Goal: Task Accomplishment & Management: Complete application form

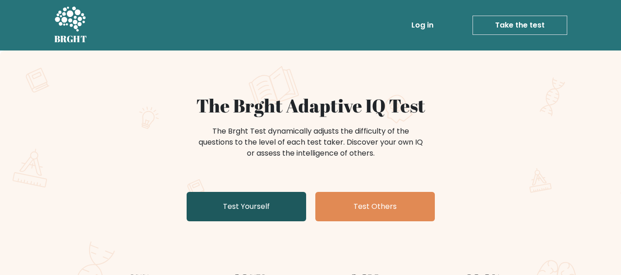
click at [295, 209] on link "Test Yourself" at bounding box center [247, 206] width 120 height 29
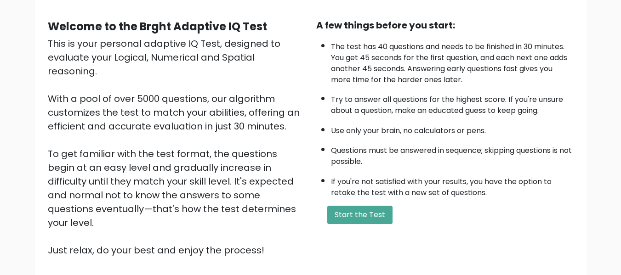
scroll to position [92, 0]
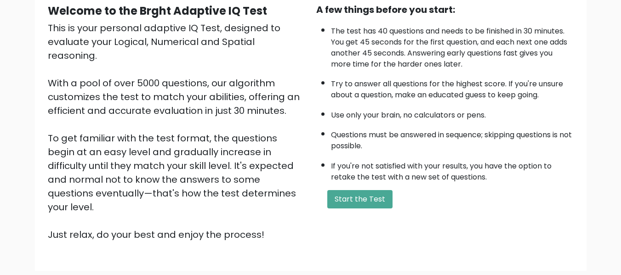
click at [374, 209] on div "A few things before you start: The test has 40 questions and needs to be finish…" at bounding box center [445, 122] width 268 height 239
click at [364, 202] on button "Start the Test" at bounding box center [359, 199] width 65 height 18
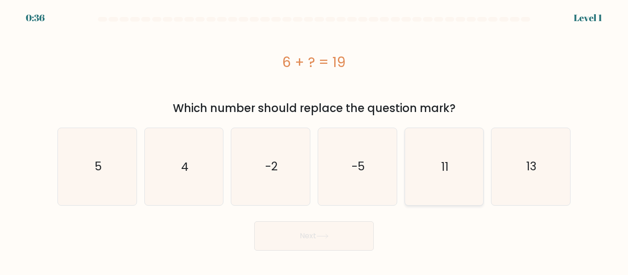
drag, startPoint x: 541, startPoint y: 155, endPoint x: 436, endPoint y: 196, distance: 112.5
click at [536, 159] on icon "13" at bounding box center [530, 166] width 77 height 77
click at [314, 140] on input "f. 13" at bounding box center [314, 139] width 0 height 2
radio input "true"
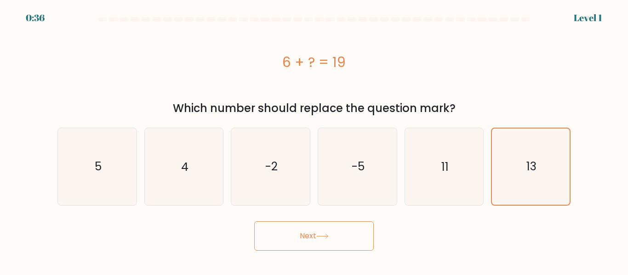
click at [332, 222] on button "Next" at bounding box center [314, 236] width 120 height 29
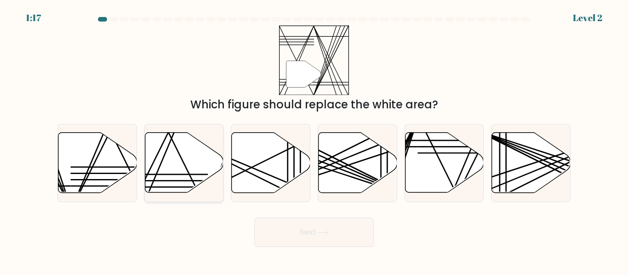
click at [199, 157] on icon at bounding box center [184, 163] width 79 height 60
click at [314, 140] on input "b." at bounding box center [314, 139] width 0 height 2
radio input "true"
click at [318, 230] on button "Next" at bounding box center [314, 232] width 120 height 29
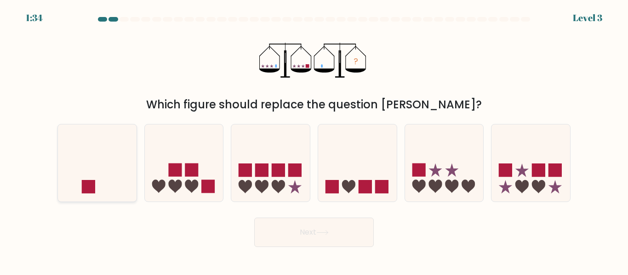
click at [96, 169] on icon at bounding box center [97, 163] width 79 height 65
click at [314, 140] on input "a." at bounding box center [314, 139] width 0 height 2
radio input "true"
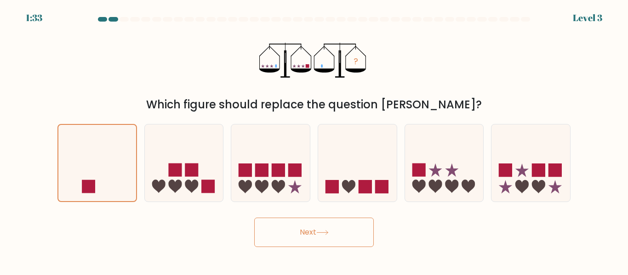
click at [294, 230] on button "Next" at bounding box center [314, 232] width 120 height 29
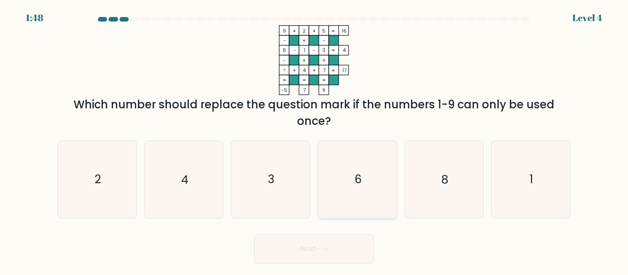
click at [369, 173] on icon "6" at bounding box center [357, 179] width 77 height 77
click at [314, 140] on input "d. 6" at bounding box center [314, 139] width 0 height 2
radio input "true"
click at [326, 261] on button "Next" at bounding box center [314, 248] width 120 height 29
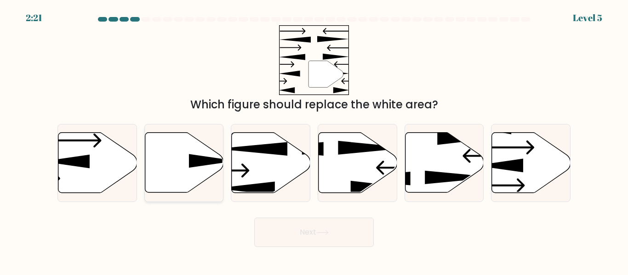
click at [183, 167] on icon at bounding box center [184, 163] width 79 height 60
click at [314, 140] on input "b." at bounding box center [314, 139] width 0 height 2
radio input "true"
click at [328, 238] on button "Next" at bounding box center [314, 232] width 120 height 29
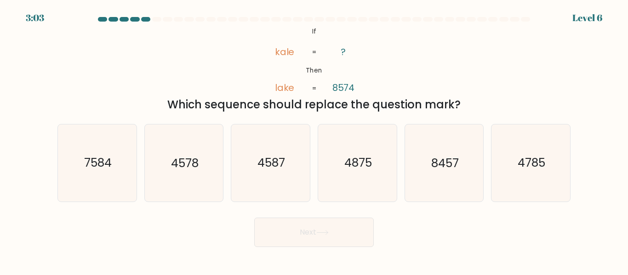
click at [325, 234] on icon at bounding box center [322, 232] width 12 height 5
click at [410, 217] on div "Next" at bounding box center [314, 230] width 524 height 34
click at [449, 164] on text "8457" at bounding box center [445, 163] width 28 height 16
click at [314, 140] on input "e. 8457" at bounding box center [314, 139] width 0 height 2
radio input "true"
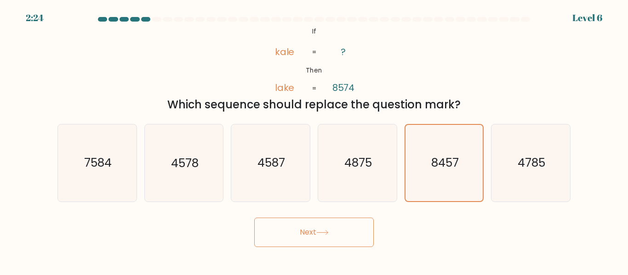
click at [322, 232] on icon at bounding box center [322, 232] width 12 height 5
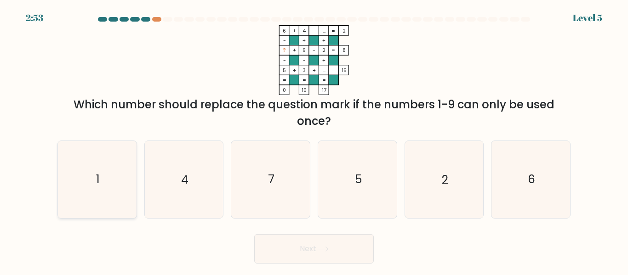
click at [111, 179] on icon "1" at bounding box center [97, 179] width 77 height 77
click at [314, 140] on input "a. 1" at bounding box center [314, 139] width 0 height 2
radio input "true"
click at [289, 256] on button "Next" at bounding box center [314, 248] width 120 height 29
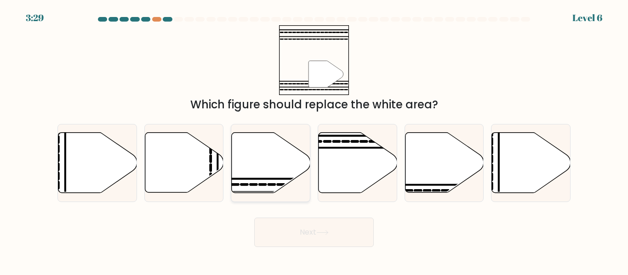
click at [246, 145] on icon at bounding box center [271, 163] width 79 height 60
click at [314, 140] on input "c." at bounding box center [314, 139] width 0 height 2
radio input "true"
click at [307, 227] on button "Next" at bounding box center [314, 232] width 120 height 29
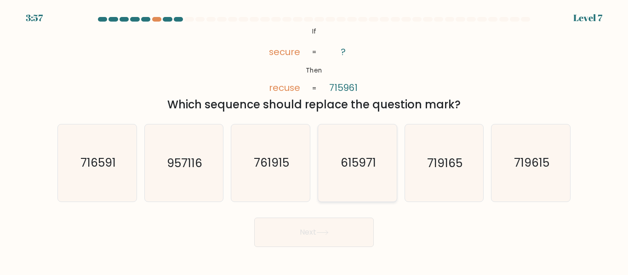
click at [371, 174] on icon "615971" at bounding box center [357, 163] width 77 height 77
click at [314, 140] on input "d. 615971" at bounding box center [314, 139] width 0 height 2
radio input "true"
click at [324, 238] on button "Next" at bounding box center [314, 232] width 120 height 29
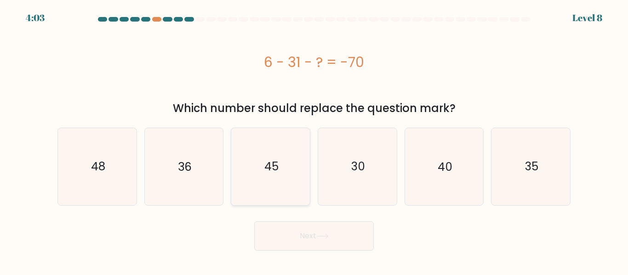
click at [284, 176] on icon "45" at bounding box center [270, 166] width 77 height 77
click at [314, 140] on input "c. 45" at bounding box center [314, 139] width 0 height 2
radio input "true"
click at [314, 243] on button "Next" at bounding box center [314, 236] width 120 height 29
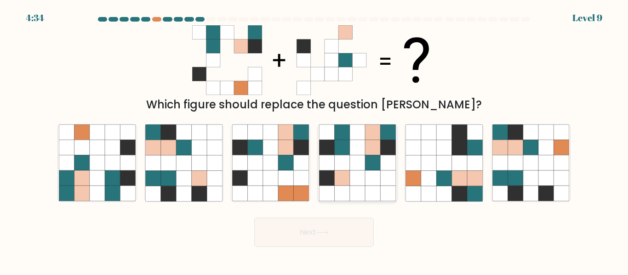
click at [371, 134] on icon at bounding box center [372, 132] width 15 height 15
click at [314, 138] on input "d." at bounding box center [314, 139] width 0 height 2
radio input "true"
click at [352, 237] on button "Next" at bounding box center [314, 232] width 120 height 29
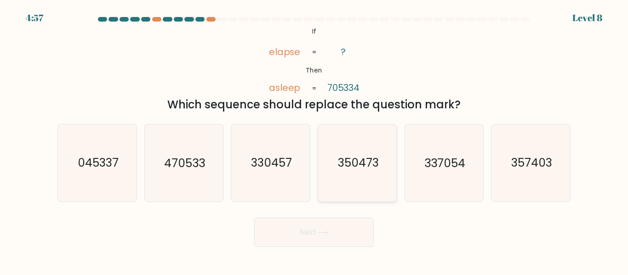
click at [359, 166] on text "350473" at bounding box center [357, 163] width 41 height 16
click at [314, 140] on input "d. 350473" at bounding box center [314, 139] width 0 height 2
radio input "true"
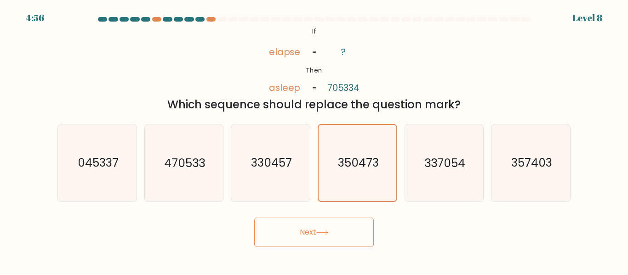
click at [349, 235] on button "Next" at bounding box center [314, 232] width 120 height 29
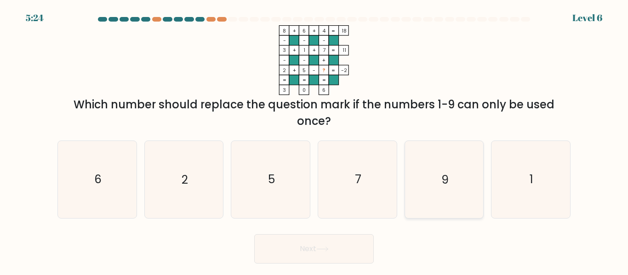
click at [422, 167] on icon "9" at bounding box center [443, 179] width 77 height 77
click at [314, 140] on input "e. 9" at bounding box center [314, 139] width 0 height 2
radio input "true"
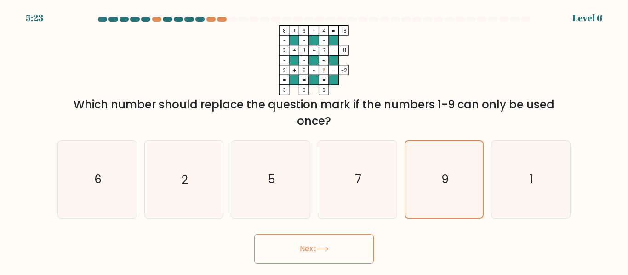
click at [353, 253] on button "Next" at bounding box center [314, 248] width 120 height 29
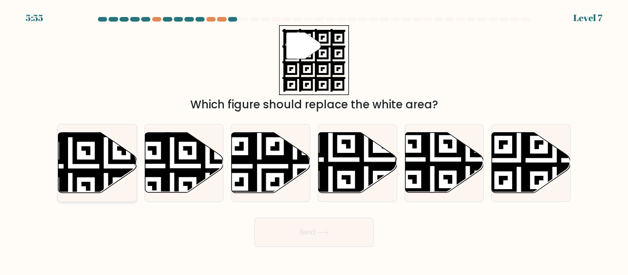
click at [71, 141] on icon at bounding box center [97, 163] width 79 height 60
click at [314, 140] on input "a." at bounding box center [314, 139] width 0 height 2
radio input "true"
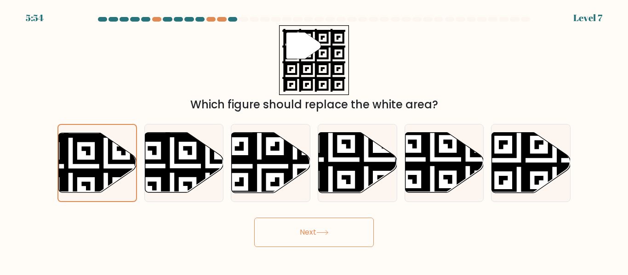
click at [324, 234] on icon at bounding box center [322, 232] width 12 height 5
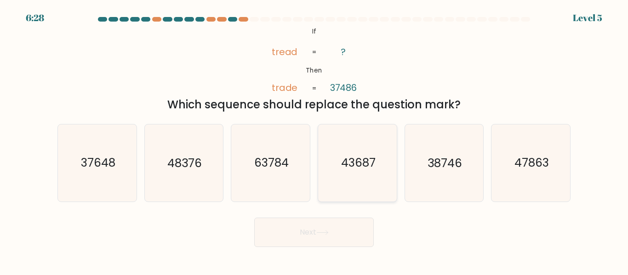
click at [358, 170] on text "43687" at bounding box center [358, 163] width 34 height 16
click at [314, 140] on input "d. 43687" at bounding box center [314, 139] width 0 height 2
radio input "true"
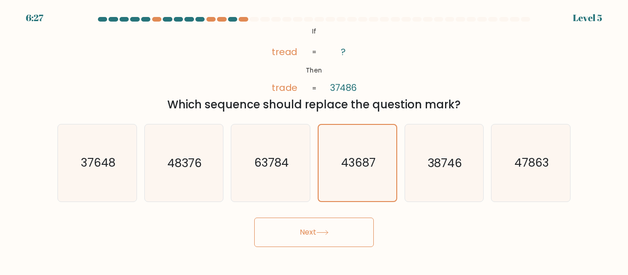
click at [321, 231] on icon at bounding box center [322, 232] width 12 height 5
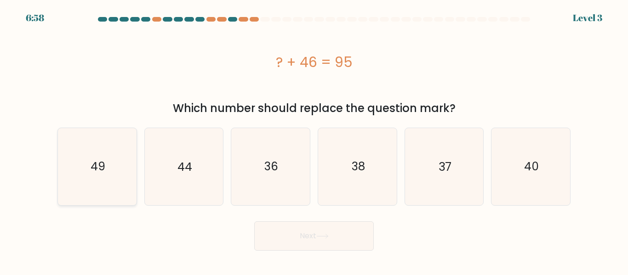
click at [89, 142] on icon "49" at bounding box center [97, 166] width 77 height 77
click at [314, 140] on input "a. 49" at bounding box center [314, 139] width 0 height 2
radio input "true"
click at [349, 234] on button "Next" at bounding box center [314, 236] width 120 height 29
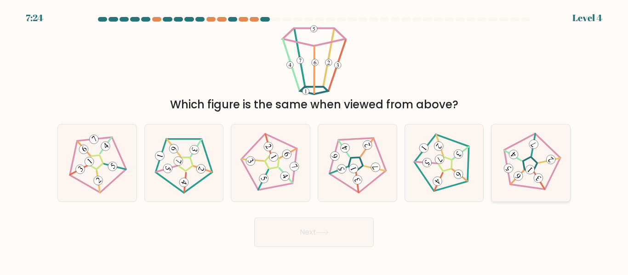
click at [527, 164] on icon at bounding box center [531, 163] width 62 height 62
click at [314, 140] on input "f." at bounding box center [314, 139] width 0 height 2
radio input "true"
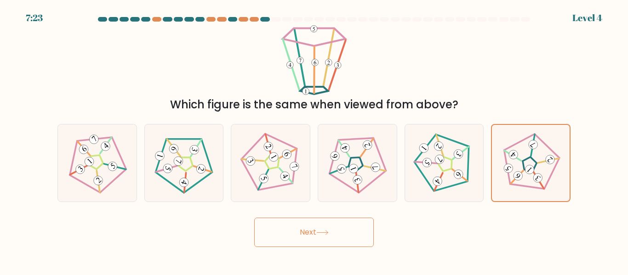
click at [322, 220] on button "Next" at bounding box center [314, 232] width 120 height 29
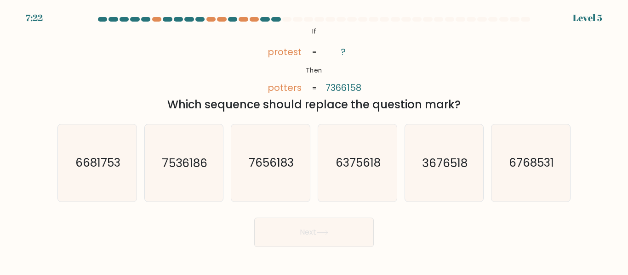
click at [322, 230] on icon at bounding box center [322, 232] width 12 height 5
click at [312, 246] on button "Next" at bounding box center [314, 232] width 120 height 29
click at [326, 60] on icon "@import url('https://fonts.googleapis.com/css?family=Abril+Fatface:400,100,100i…" at bounding box center [314, 60] width 114 height 70
click at [196, 165] on text "7536186" at bounding box center [184, 163] width 45 height 16
click at [314, 140] on input "b. 7536186" at bounding box center [314, 139] width 0 height 2
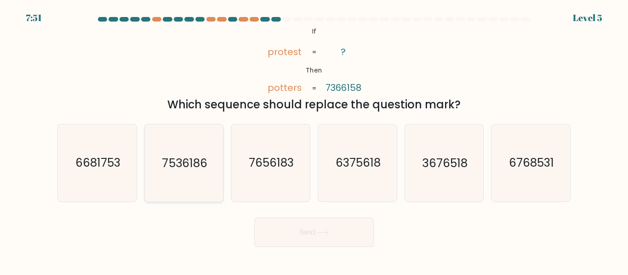
radio input "true"
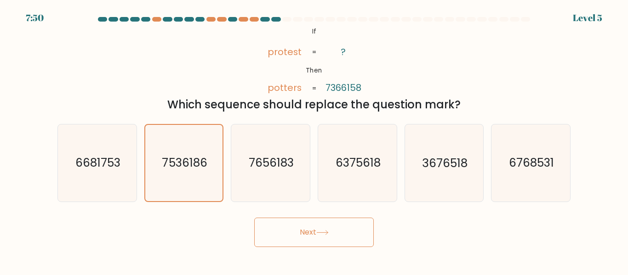
click at [297, 241] on button "Next" at bounding box center [314, 232] width 120 height 29
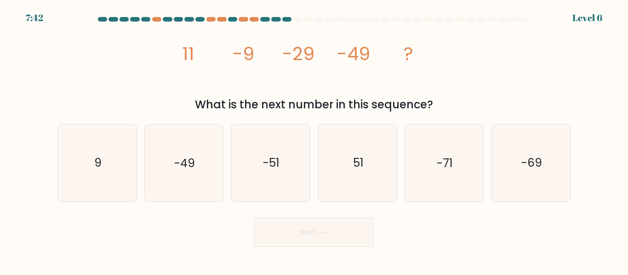
drag, startPoint x: 488, startPoint y: 174, endPoint x: 394, endPoint y: 211, distance: 100.3
click at [482, 177] on div "a. 9 b. -49 c." at bounding box center [314, 159] width 520 height 85
click at [209, 170] on icon "-49" at bounding box center [183, 163] width 77 height 77
click at [314, 140] on input "b. -49" at bounding box center [314, 139] width 0 height 2
radio input "true"
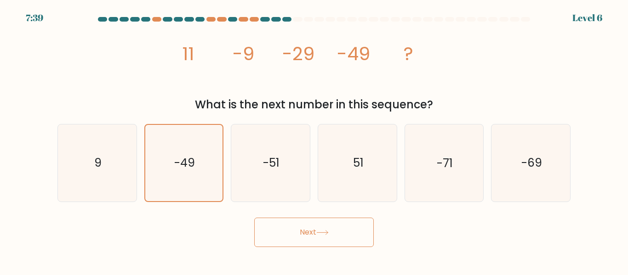
click at [263, 240] on button "Next" at bounding box center [314, 232] width 120 height 29
click at [274, 234] on button "Next" at bounding box center [314, 232] width 120 height 29
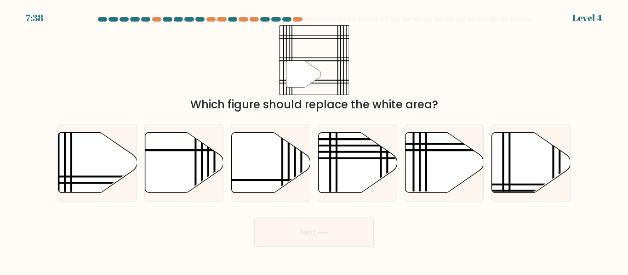
click at [336, 236] on button "Next" at bounding box center [314, 232] width 120 height 29
drag, startPoint x: 120, startPoint y: 156, endPoint x: 124, endPoint y: 153, distance: 5.2
click at [121, 154] on icon at bounding box center [97, 163] width 79 height 60
click at [314, 140] on input "a." at bounding box center [314, 139] width 0 height 2
radio input "true"
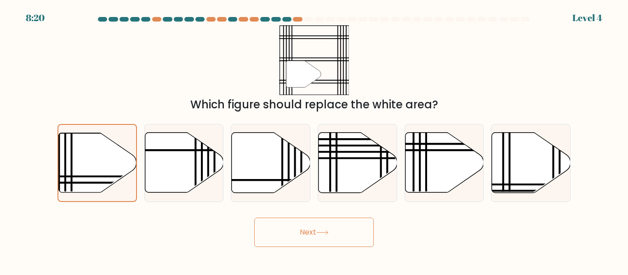
drag, startPoint x: 282, startPoint y: 248, endPoint x: 281, endPoint y: 239, distance: 9.2
click at [281, 240] on body "8:20 Level 4" at bounding box center [314, 137] width 628 height 275
click at [282, 236] on button "Next" at bounding box center [314, 232] width 120 height 29
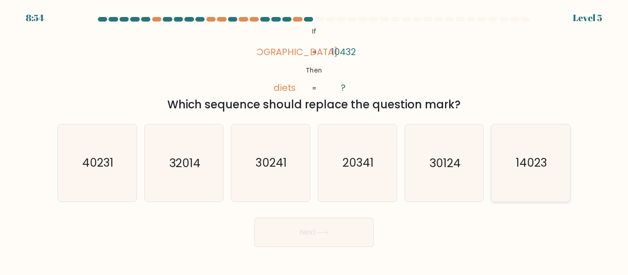
click at [527, 166] on text "14023" at bounding box center [531, 163] width 31 height 16
click at [314, 140] on input "f. 14023" at bounding box center [314, 139] width 0 height 2
radio input "true"
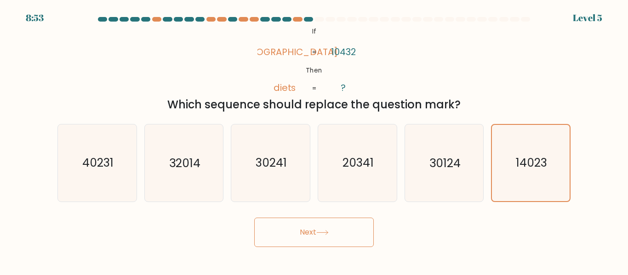
click at [337, 241] on button "Next" at bounding box center [314, 232] width 120 height 29
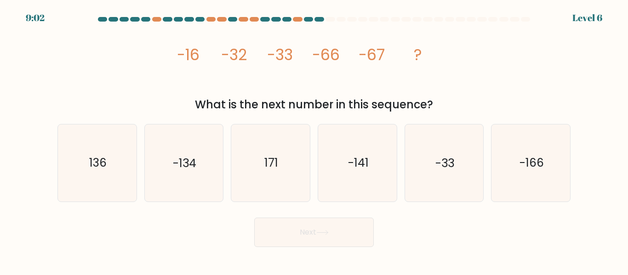
drag, startPoint x: 194, startPoint y: 174, endPoint x: 267, endPoint y: 217, distance: 84.5
click at [201, 174] on icon "-134" at bounding box center [183, 163] width 77 height 77
click at [314, 140] on input "b. -134" at bounding box center [314, 139] width 0 height 2
radio input "true"
drag, startPoint x: 275, startPoint y: 230, endPoint x: 280, endPoint y: 229, distance: 5.2
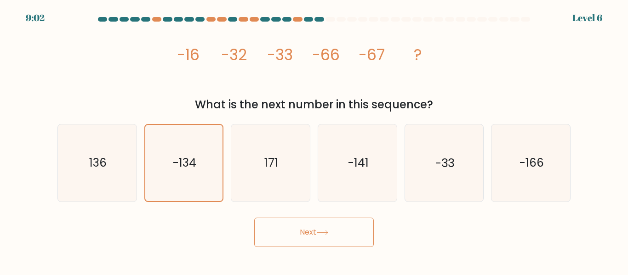
click at [278, 229] on button "Next" at bounding box center [314, 232] width 120 height 29
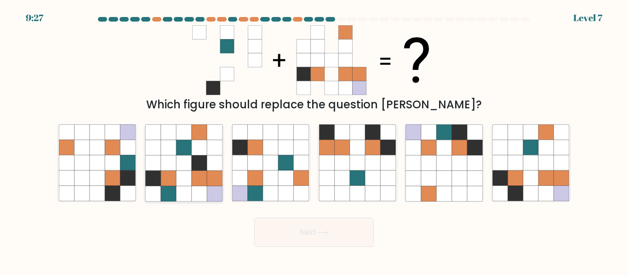
drag, startPoint x: 188, startPoint y: 151, endPoint x: 216, endPoint y: 137, distance: 30.6
click at [190, 150] on icon at bounding box center [183, 147] width 15 height 15
click at [314, 140] on input "b." at bounding box center [314, 139] width 0 height 2
radio input "true"
drag, startPoint x: 535, startPoint y: 149, endPoint x: 446, endPoint y: 191, distance: 97.9
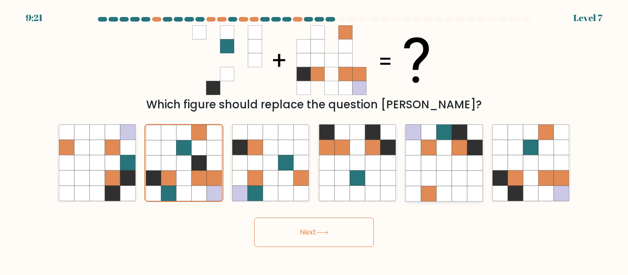
click at [534, 149] on icon at bounding box center [530, 147] width 15 height 15
click at [314, 140] on input "f." at bounding box center [314, 139] width 0 height 2
radio input "true"
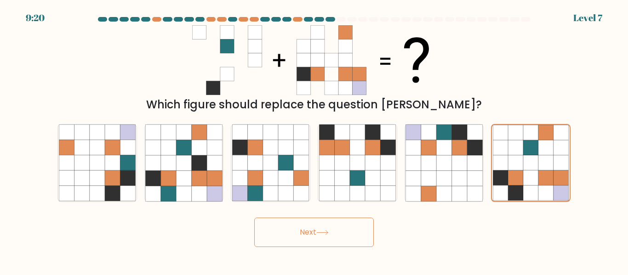
click at [299, 235] on button "Next" at bounding box center [314, 232] width 120 height 29
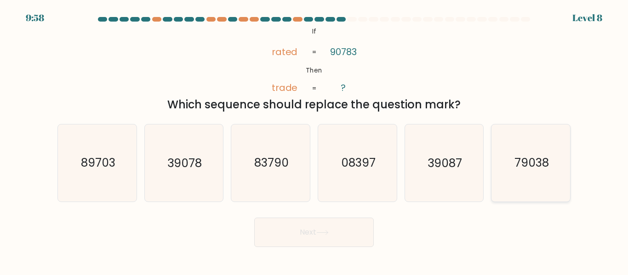
drag, startPoint x: 483, startPoint y: 150, endPoint x: 516, endPoint y: 150, distance: 32.6
click at [486, 150] on div "e. 39087" at bounding box center [444, 163] width 87 height 78
click at [516, 150] on icon "79038" at bounding box center [530, 163] width 77 height 77
click at [314, 140] on input "f. 79038" at bounding box center [314, 139] width 0 height 2
radio input "true"
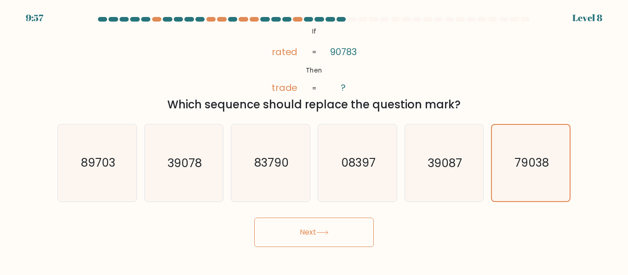
click at [317, 234] on button "Next" at bounding box center [314, 232] width 120 height 29
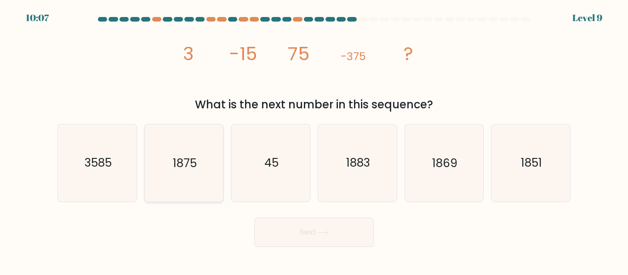
click at [184, 167] on text "1875" at bounding box center [185, 163] width 24 height 16
click at [314, 140] on input "b. 1875" at bounding box center [314, 139] width 0 height 2
radio input "true"
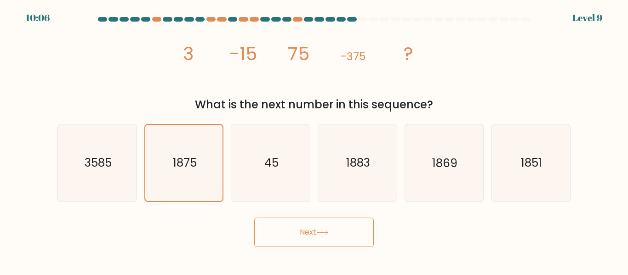
click at [326, 243] on button "Next" at bounding box center [314, 232] width 120 height 29
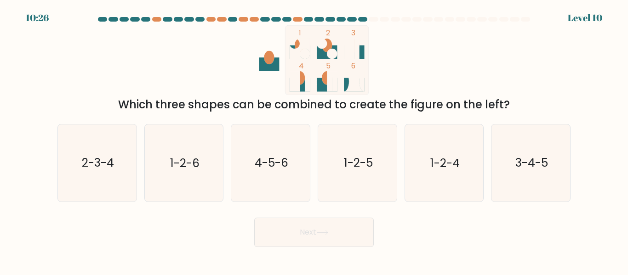
drag, startPoint x: 549, startPoint y: 169, endPoint x: 434, endPoint y: 205, distance: 120.2
click at [545, 169] on icon "3-4-5" at bounding box center [530, 163] width 77 height 77
click at [313, 233] on button "Next" at bounding box center [314, 232] width 120 height 29
click at [541, 156] on text "3-4-5" at bounding box center [531, 163] width 33 height 16
click at [314, 140] on input "f. 3-4-5" at bounding box center [314, 139] width 0 height 2
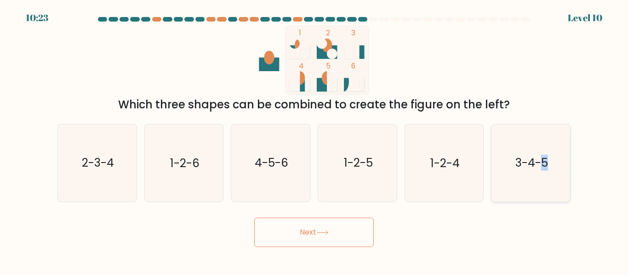
radio input "true"
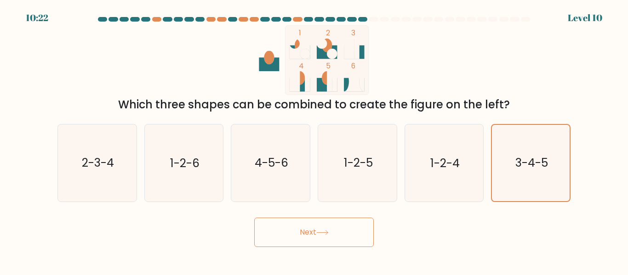
click at [356, 224] on button "Next" at bounding box center [314, 232] width 120 height 29
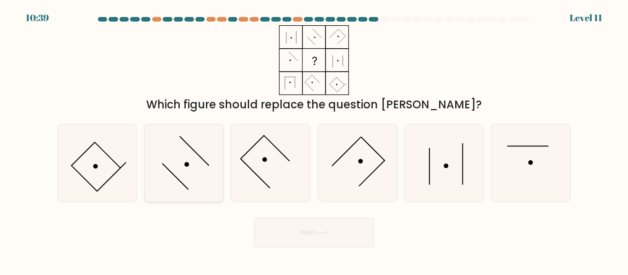
click at [200, 171] on icon at bounding box center [183, 163] width 77 height 77
click at [314, 140] on input "b." at bounding box center [314, 139] width 0 height 2
radio input "true"
click at [339, 157] on icon at bounding box center [357, 163] width 77 height 77
click at [314, 140] on input "d." at bounding box center [314, 139] width 0 height 2
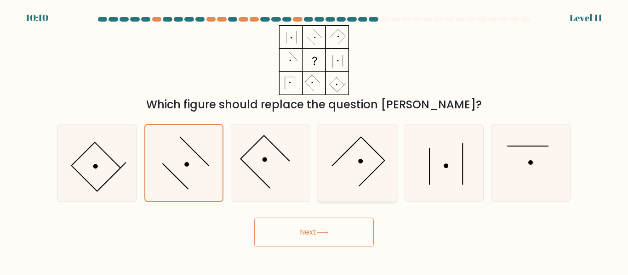
radio input "true"
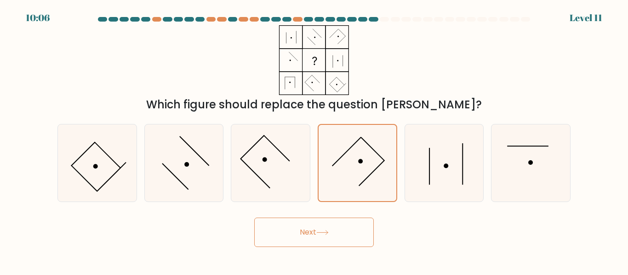
click at [312, 231] on button "Next" at bounding box center [314, 232] width 120 height 29
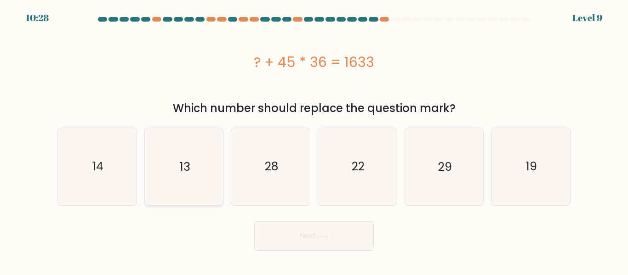
drag, startPoint x: 201, startPoint y: 169, endPoint x: 202, endPoint y: 182, distance: 12.4
click at [201, 170] on icon "13" at bounding box center [183, 166] width 77 height 77
click at [314, 140] on input "b. 13" at bounding box center [314, 139] width 0 height 2
radio input "true"
click at [307, 246] on button "Next" at bounding box center [314, 236] width 120 height 29
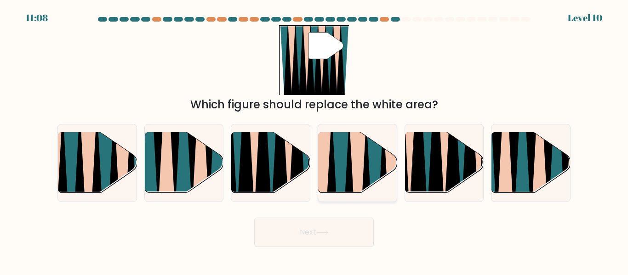
click at [362, 165] on icon at bounding box center [358, 196] width 18 height 157
click at [314, 140] on input "d." at bounding box center [314, 139] width 0 height 2
radio input "true"
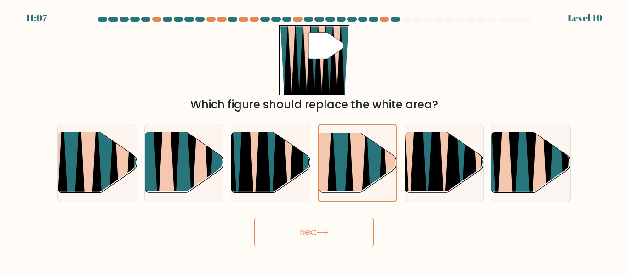
click at [317, 239] on button "Next" at bounding box center [314, 232] width 120 height 29
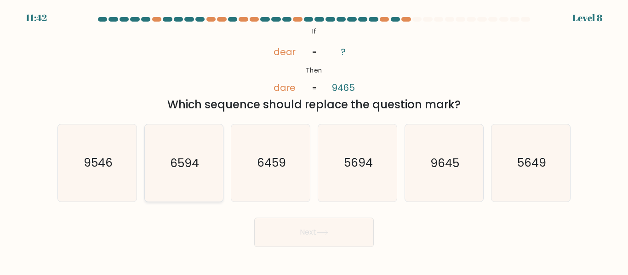
click at [145, 154] on div "6594" at bounding box center [184, 163] width 80 height 78
click at [314, 140] on input "b. 6594" at bounding box center [314, 139] width 0 height 2
radio input "true"
click at [122, 155] on icon "9546" at bounding box center [97, 163] width 77 height 77
click at [314, 140] on input "a. 9546" at bounding box center [314, 139] width 0 height 2
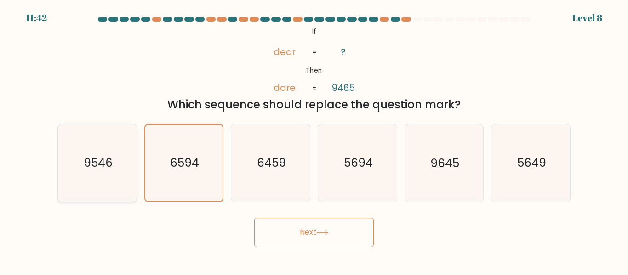
radio input "true"
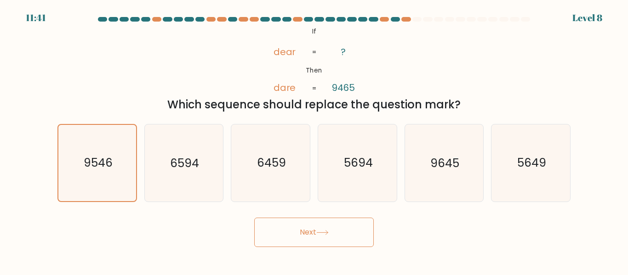
click at [321, 235] on button "Next" at bounding box center [314, 232] width 120 height 29
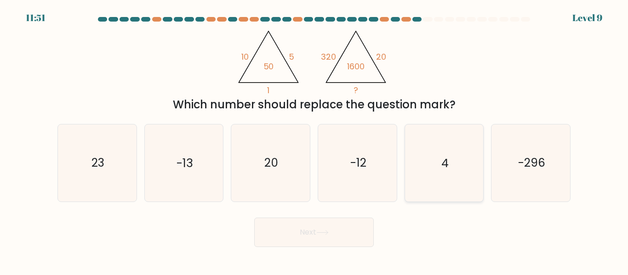
click at [439, 143] on icon "4" at bounding box center [443, 163] width 77 height 77
click at [314, 140] on input "e. 4" at bounding box center [314, 139] width 0 height 2
radio input "true"
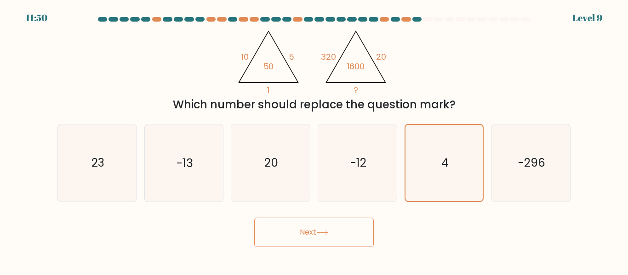
click at [321, 237] on button "Next" at bounding box center [314, 232] width 120 height 29
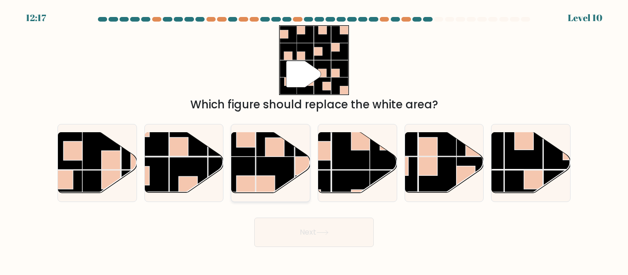
click at [266, 165] on rect at bounding box center [275, 176] width 38 height 38
click at [314, 140] on input "c." at bounding box center [314, 139] width 0 height 2
radio input "true"
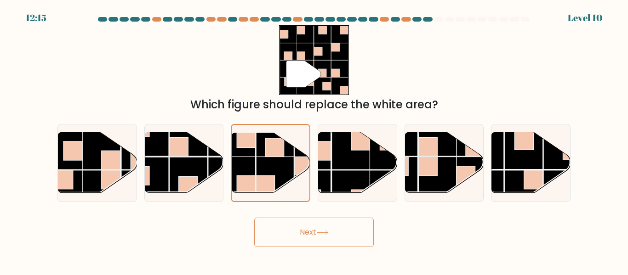
click at [353, 229] on button "Next" at bounding box center [314, 232] width 120 height 29
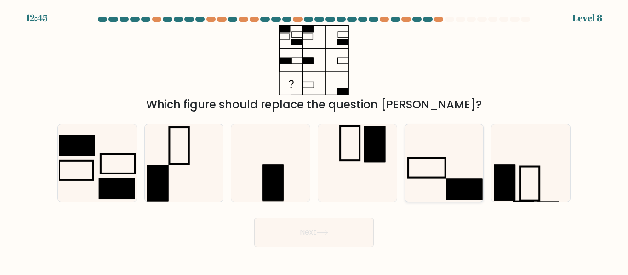
drag, startPoint x: 432, startPoint y: 180, endPoint x: 418, endPoint y: 188, distance: 15.2
click at [431, 180] on icon at bounding box center [443, 163] width 77 height 77
click at [314, 140] on input "e." at bounding box center [314, 139] width 0 height 2
radio input "true"
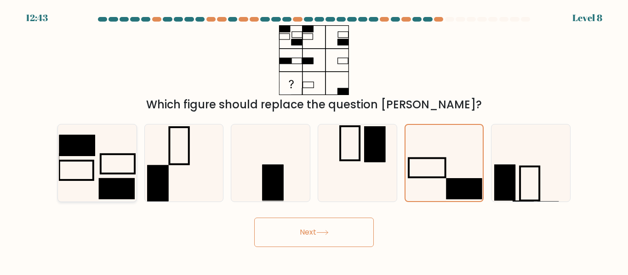
click at [113, 171] on icon at bounding box center [97, 163] width 77 height 77
click at [314, 140] on input "a." at bounding box center [314, 139] width 0 height 2
radio input "true"
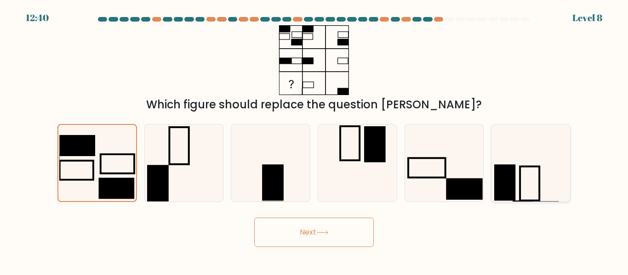
click at [522, 196] on icon at bounding box center [530, 163] width 77 height 77
click at [314, 140] on input "f." at bounding box center [314, 139] width 0 height 2
radio input "true"
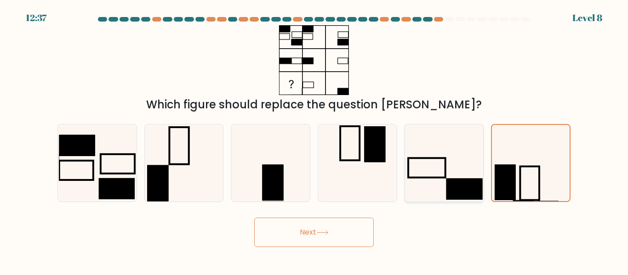
drag, startPoint x: 425, startPoint y: 182, endPoint x: 417, endPoint y: 188, distance: 10.2
click at [425, 182] on icon at bounding box center [443, 163] width 77 height 77
click at [314, 140] on input "e." at bounding box center [314, 139] width 0 height 2
radio input "true"
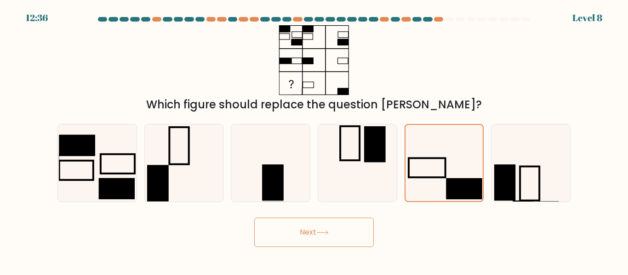
click at [358, 240] on button "Next" at bounding box center [314, 232] width 120 height 29
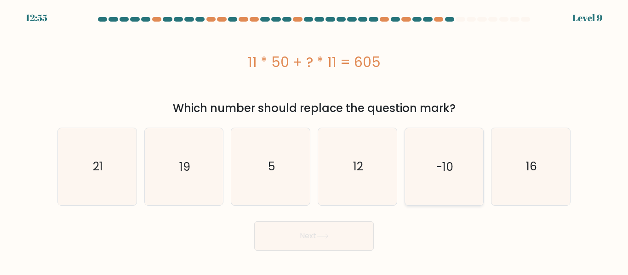
click at [439, 180] on icon "-10" at bounding box center [443, 166] width 77 height 77
click at [314, 140] on input "e. -10" at bounding box center [314, 139] width 0 height 2
radio input "true"
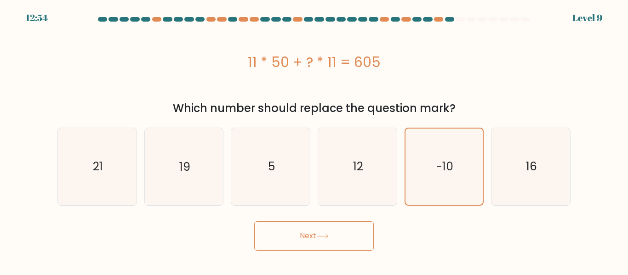
click at [359, 222] on button "Next" at bounding box center [314, 236] width 120 height 29
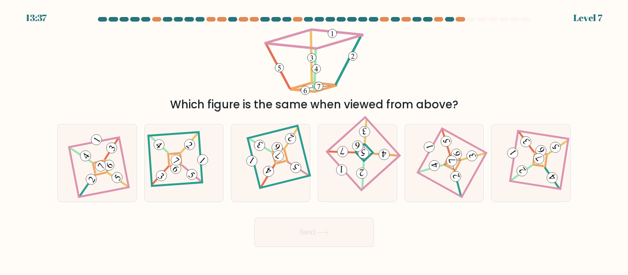
click at [502, 228] on div "Next" at bounding box center [314, 230] width 524 height 34
click at [357, 165] on icon at bounding box center [357, 163] width 54 height 62
click at [314, 140] on input "d." at bounding box center [314, 139] width 0 height 2
radio input "true"
click at [329, 234] on icon at bounding box center [322, 232] width 12 height 5
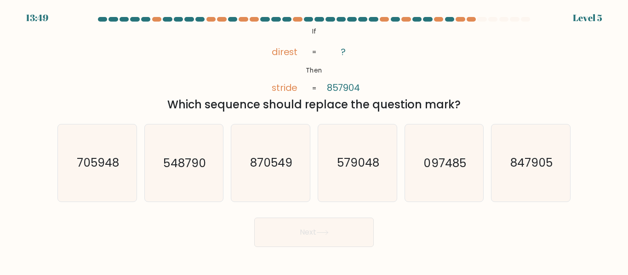
drag, startPoint x: 471, startPoint y: 164, endPoint x: 400, endPoint y: 218, distance: 88.9
click at [470, 167] on icon "097485" at bounding box center [443, 163] width 77 height 77
click at [314, 140] on input "e. 097485" at bounding box center [314, 139] width 0 height 2
radio input "true"
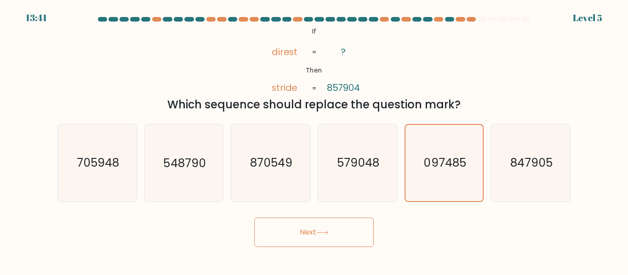
click at [344, 234] on button "Next" at bounding box center [314, 232] width 120 height 29
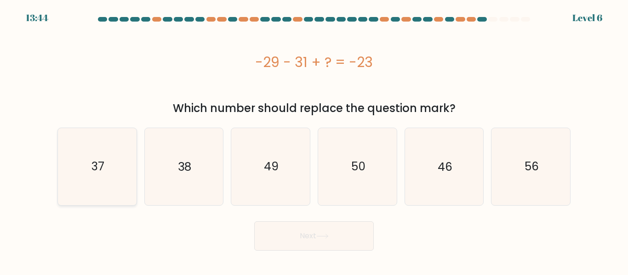
click at [113, 143] on icon "37" at bounding box center [97, 166] width 77 height 77
click at [314, 140] on input "a. 37" at bounding box center [314, 139] width 0 height 2
radio input "true"
click at [330, 233] on button "Next" at bounding box center [314, 236] width 120 height 29
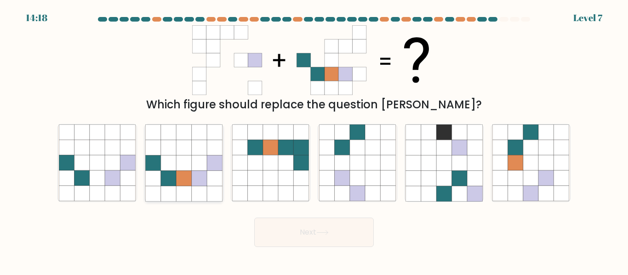
click at [194, 183] on icon at bounding box center [199, 178] width 15 height 15
click at [314, 140] on input "b." at bounding box center [314, 139] width 0 height 2
radio input "true"
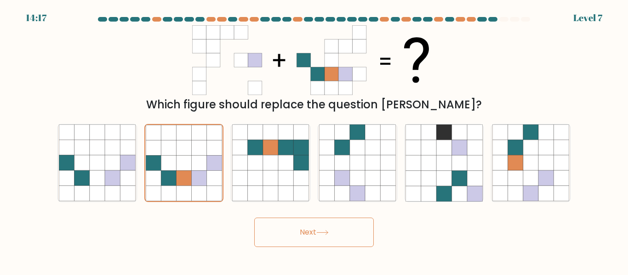
click at [303, 232] on button "Next" at bounding box center [314, 232] width 120 height 29
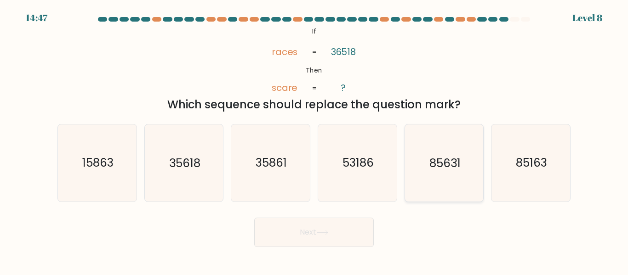
click at [470, 161] on icon "85631" at bounding box center [443, 163] width 77 height 77
click at [314, 140] on input "e. 85631" at bounding box center [314, 139] width 0 height 2
radio input "true"
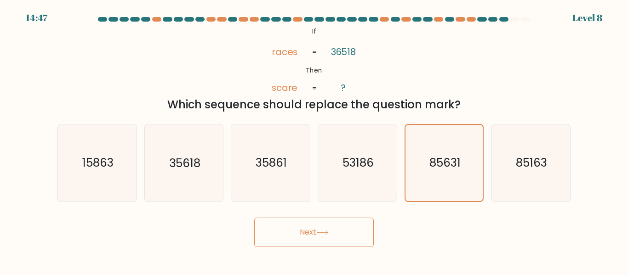
click at [279, 228] on button "Next" at bounding box center [314, 232] width 120 height 29
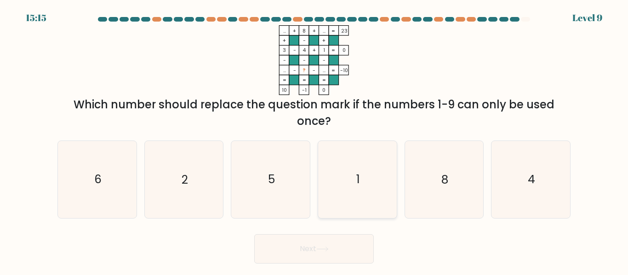
click at [353, 185] on icon "1" at bounding box center [357, 179] width 77 height 77
click at [314, 140] on input "d. 1" at bounding box center [314, 139] width 0 height 2
radio input "true"
click at [308, 246] on button "Next" at bounding box center [314, 248] width 120 height 29
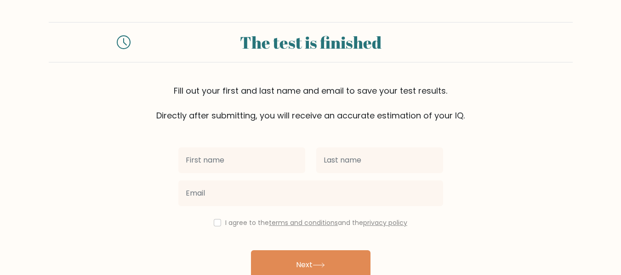
click at [279, 165] on input "text" at bounding box center [241, 161] width 127 height 26
type input "Chaseley"
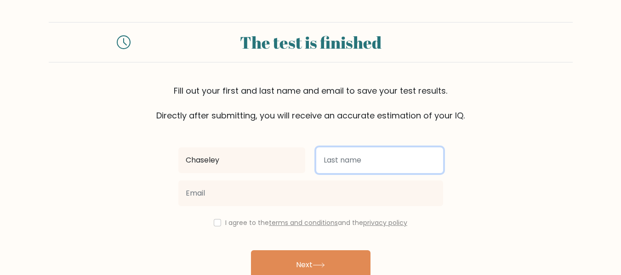
click at [386, 157] on input "text" at bounding box center [379, 161] width 127 height 26
type input "Sandoval"
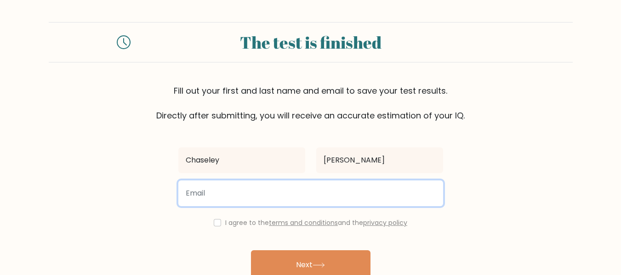
click at [351, 188] on input "email" at bounding box center [310, 194] width 265 height 26
type input "chase.sandoval12@gmail.com"
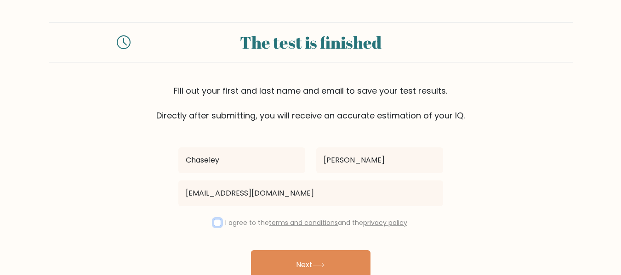
drag, startPoint x: 216, startPoint y: 220, endPoint x: 222, endPoint y: 223, distance: 6.0
click at [216, 220] on input "checkbox" at bounding box center [217, 222] width 7 height 7
checkbox input "true"
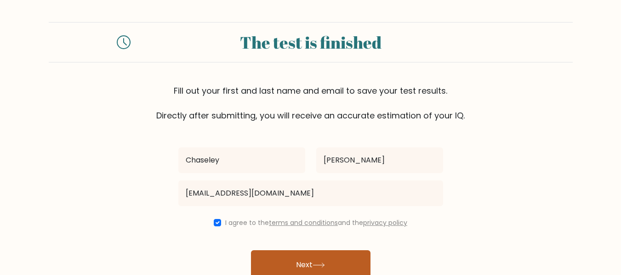
click at [281, 254] on button "Next" at bounding box center [311, 265] width 120 height 29
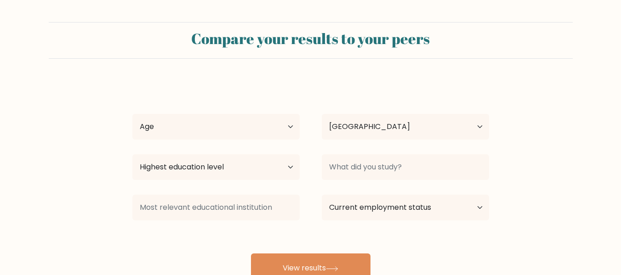
select select "PH"
click at [242, 127] on select "Age Under [DEMOGRAPHIC_DATA] [DEMOGRAPHIC_DATA] [DEMOGRAPHIC_DATA] [DEMOGRAPHIC…" at bounding box center [215, 127] width 167 height 26
select select "18_24"
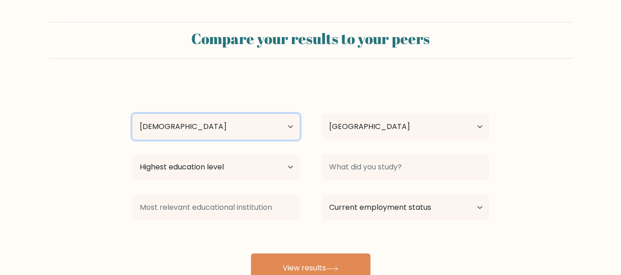
click at [132, 114] on select "Age Under [DEMOGRAPHIC_DATA] [DEMOGRAPHIC_DATA] [DEMOGRAPHIC_DATA] [DEMOGRAPHIC…" at bounding box center [215, 127] width 167 height 26
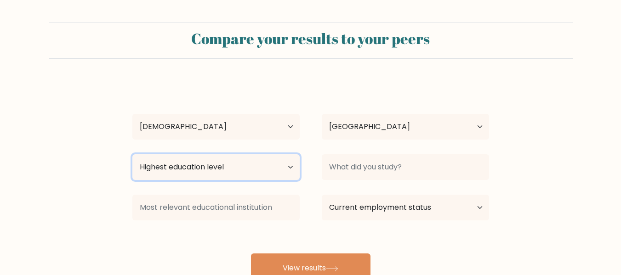
click at [222, 166] on select "Highest education level No schooling Primary Lower Secondary Upper Secondary Oc…" at bounding box center [215, 167] width 167 height 26
select select "bachelors_degree"
click at [132, 154] on select "Highest education level No schooling Primary Lower Secondary Upper Secondary Oc…" at bounding box center [215, 167] width 167 height 26
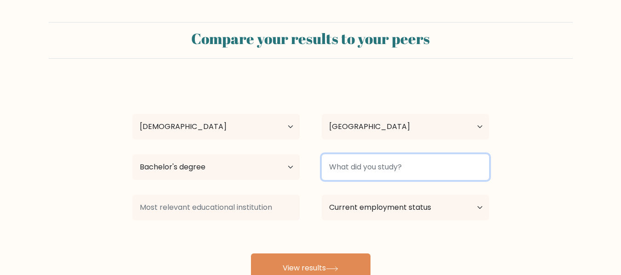
click at [378, 177] on input at bounding box center [405, 167] width 167 height 26
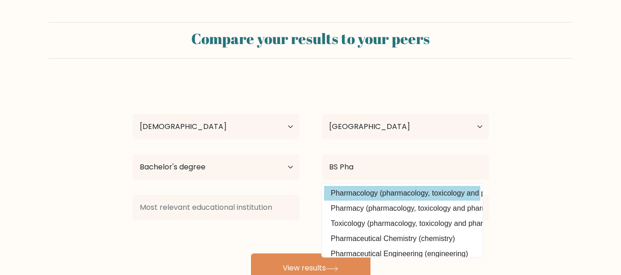
click at [378, 191] on option "Pharmacology (pharmacology, toxicology and pharmacy)" at bounding box center [402, 193] width 156 height 15
type input "Pharmacology"
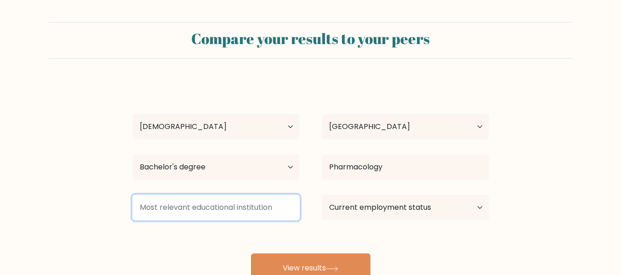
click at [205, 205] on input at bounding box center [215, 208] width 167 height 26
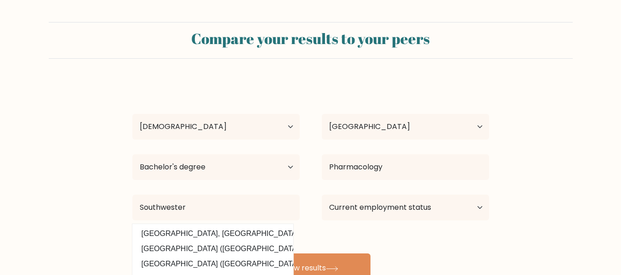
drag, startPoint x: 244, startPoint y: 252, endPoint x: 264, endPoint y: 240, distance: 23.7
click at [244, 252] on option "Southwestern University PHINMA (Philippines)" at bounding box center [213, 249] width 156 height 15
type input "Southwestern University PHINMA"
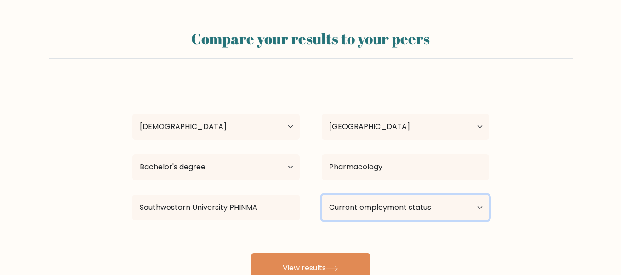
click at [357, 211] on select "Current employment status Employed Student Retired Other / prefer not to answer" at bounding box center [405, 208] width 167 height 26
select select "other"
click at [322, 195] on select "Current employment status Employed Student Retired Other / prefer not to answer" at bounding box center [405, 208] width 167 height 26
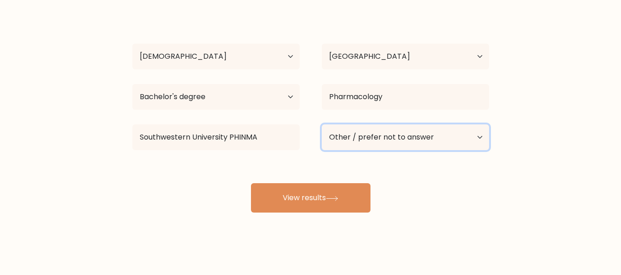
scroll to position [73, 0]
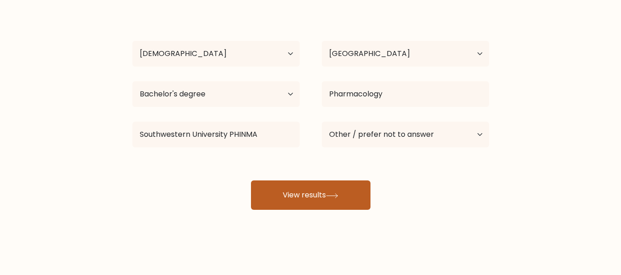
click at [314, 193] on button "View results" at bounding box center [311, 195] width 120 height 29
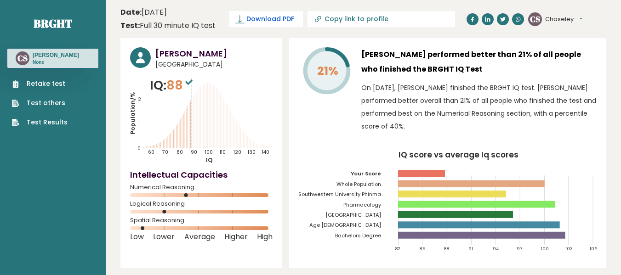
click at [280, 17] on span "Download PDF" at bounding box center [270, 19] width 48 height 10
